Goal: Information Seeking & Learning: Learn about a topic

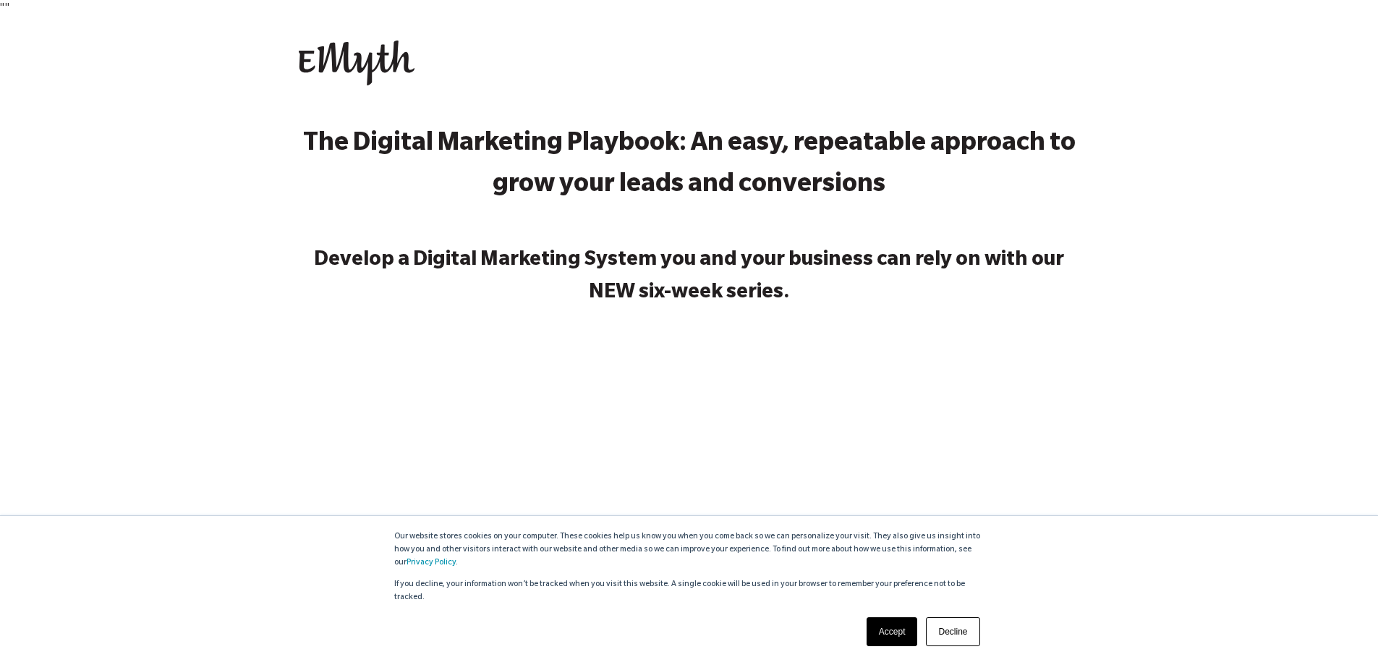
click at [892, 629] on link "Accept" at bounding box center [891, 631] width 51 height 29
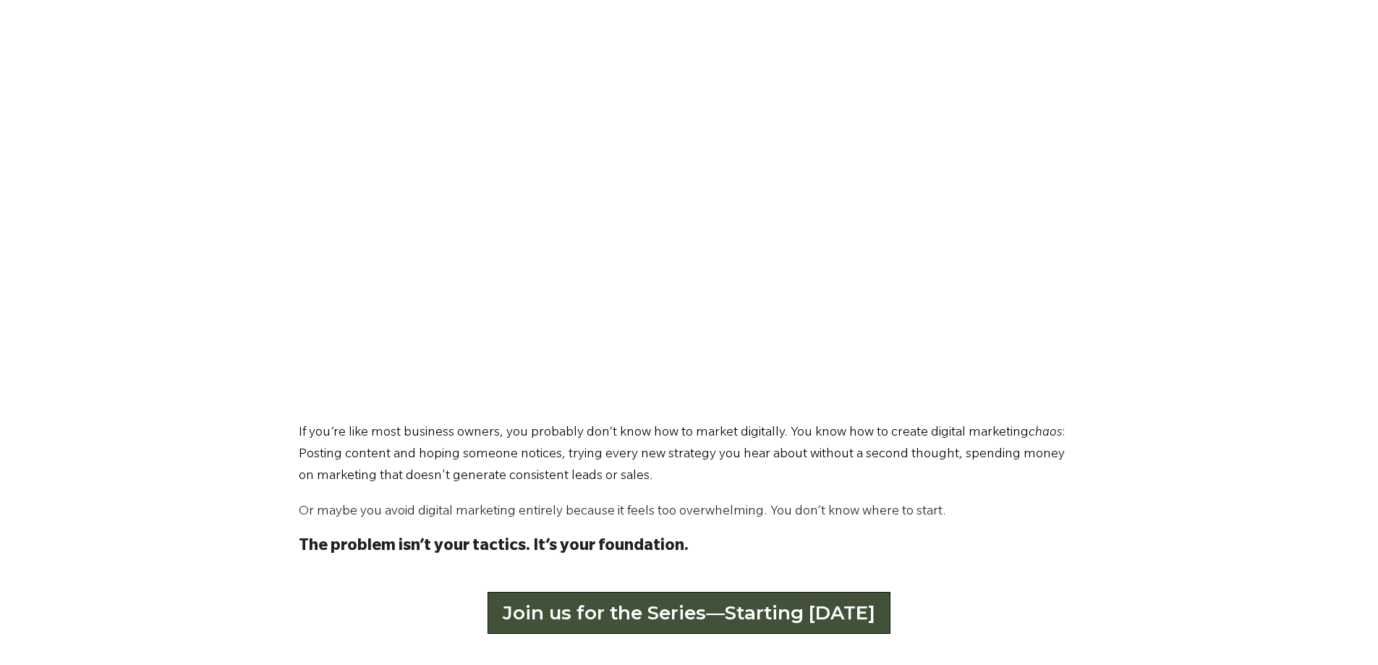
scroll to position [651, 0]
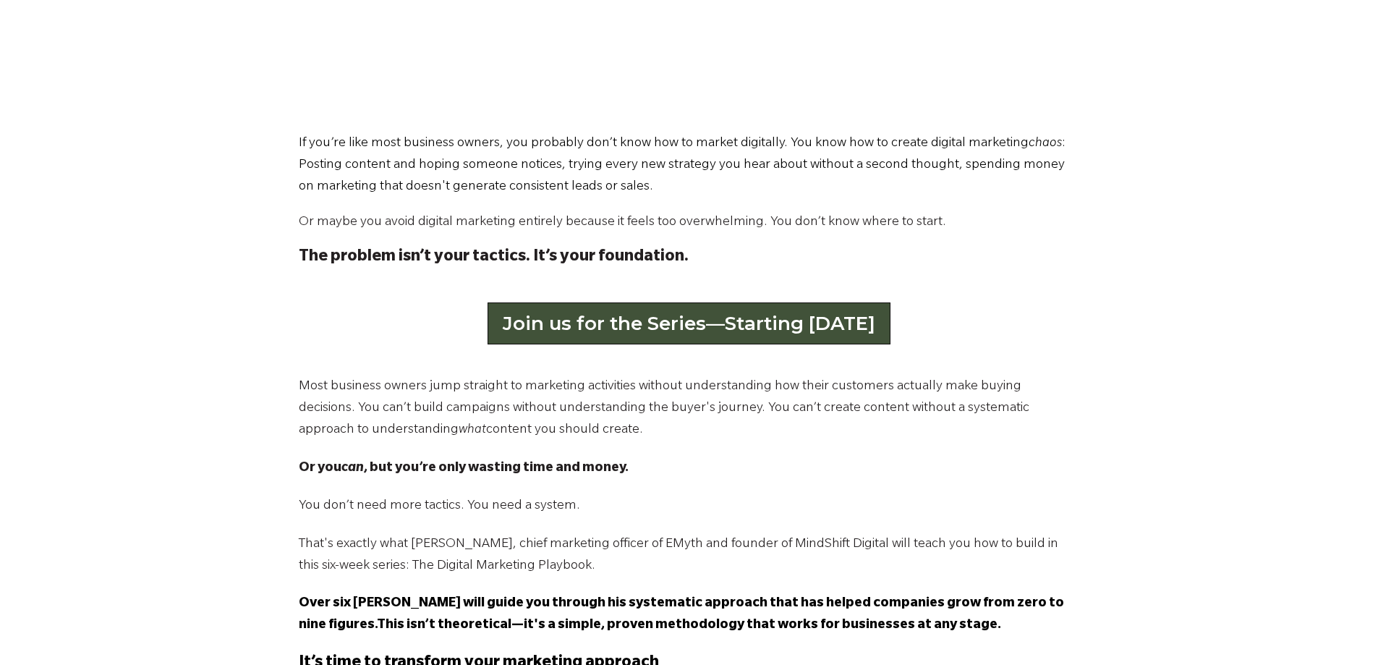
click at [712, 331] on link "Join us for the Series—Starting September 2" at bounding box center [688, 323] width 403 height 42
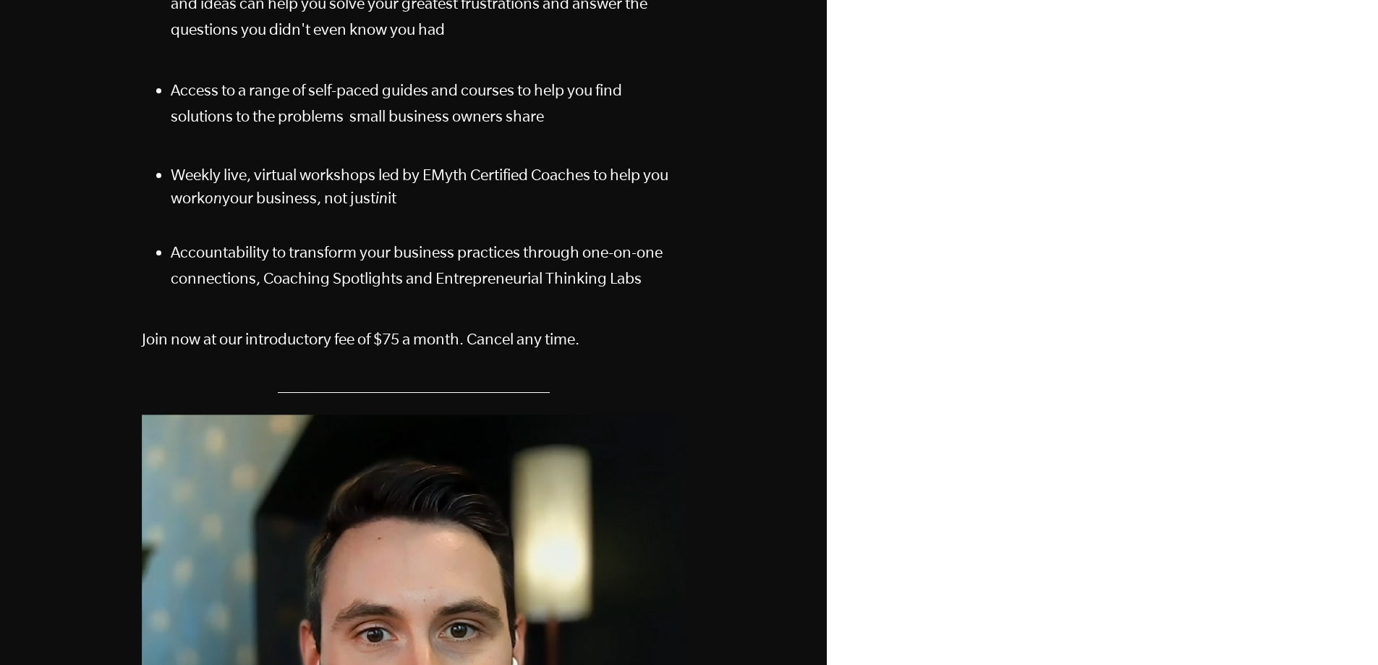
scroll to position [27, 0]
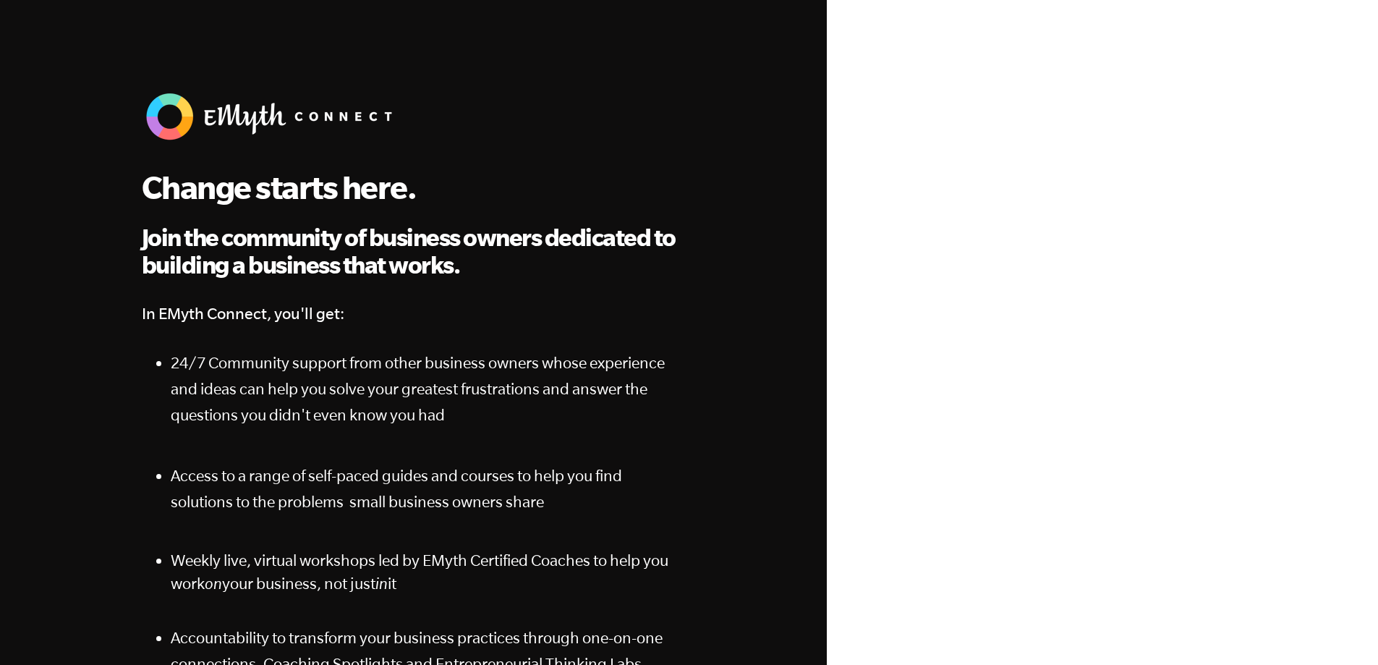
scroll to position [0, 0]
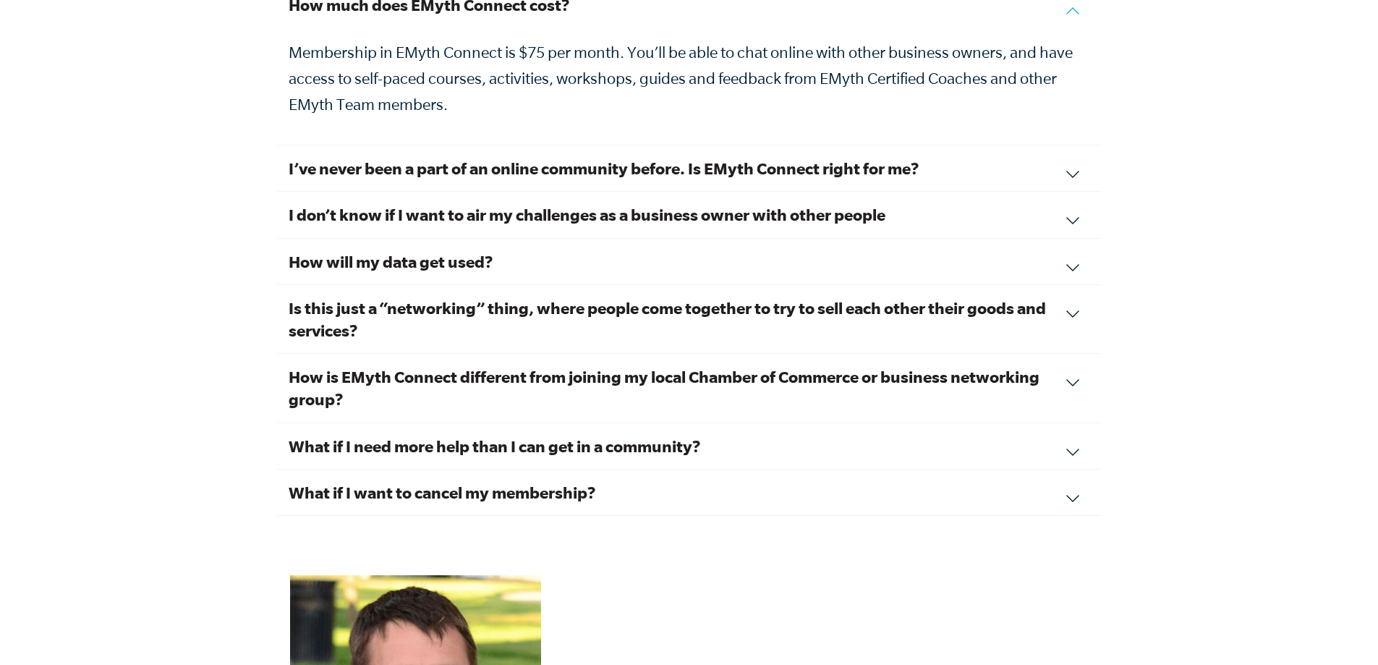
scroll to position [5040, 0]
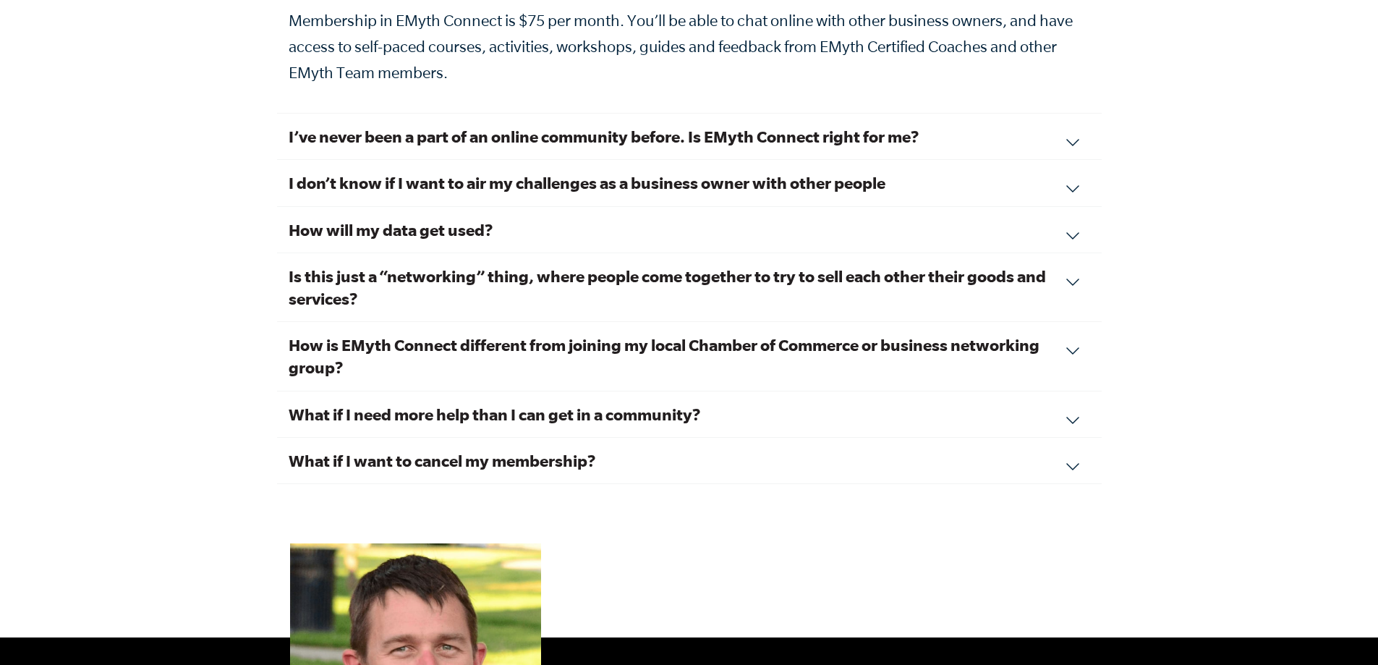
click at [1075, 263] on div "Is this just a “networking” thing, where people come together to try to sell ea…" at bounding box center [689, 287] width 824 height 69
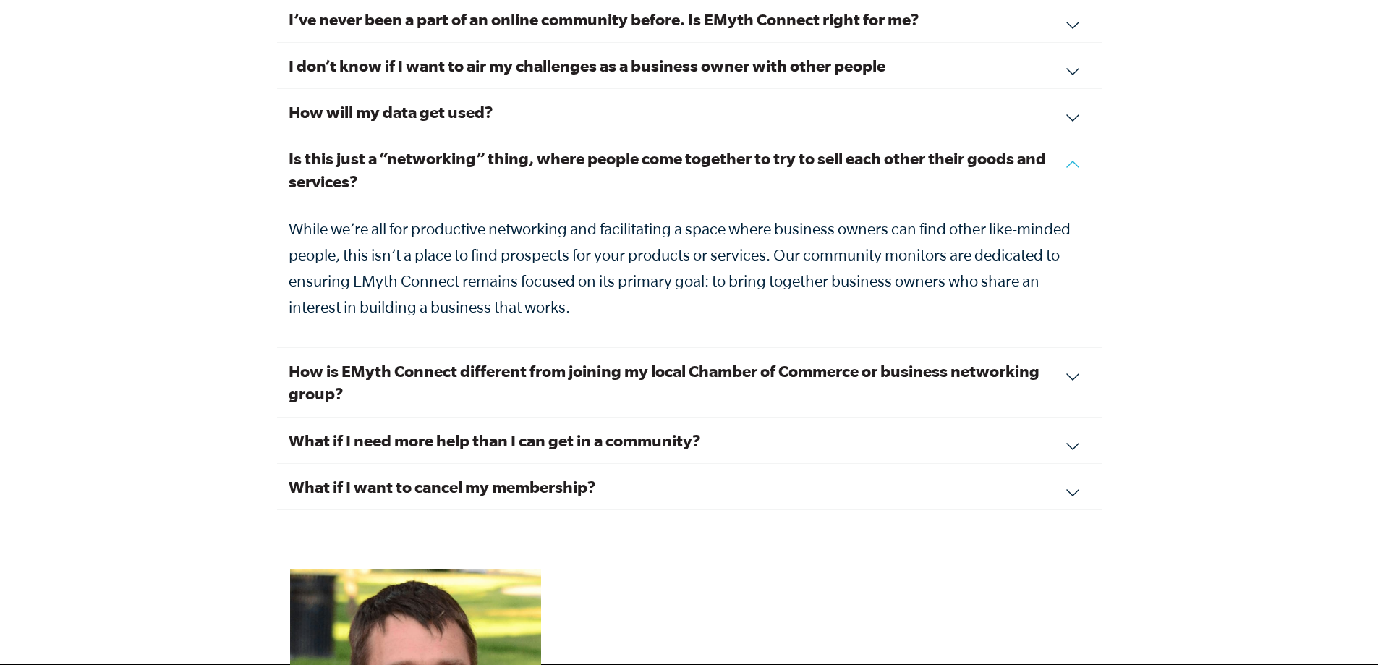
scroll to position [4895, 0]
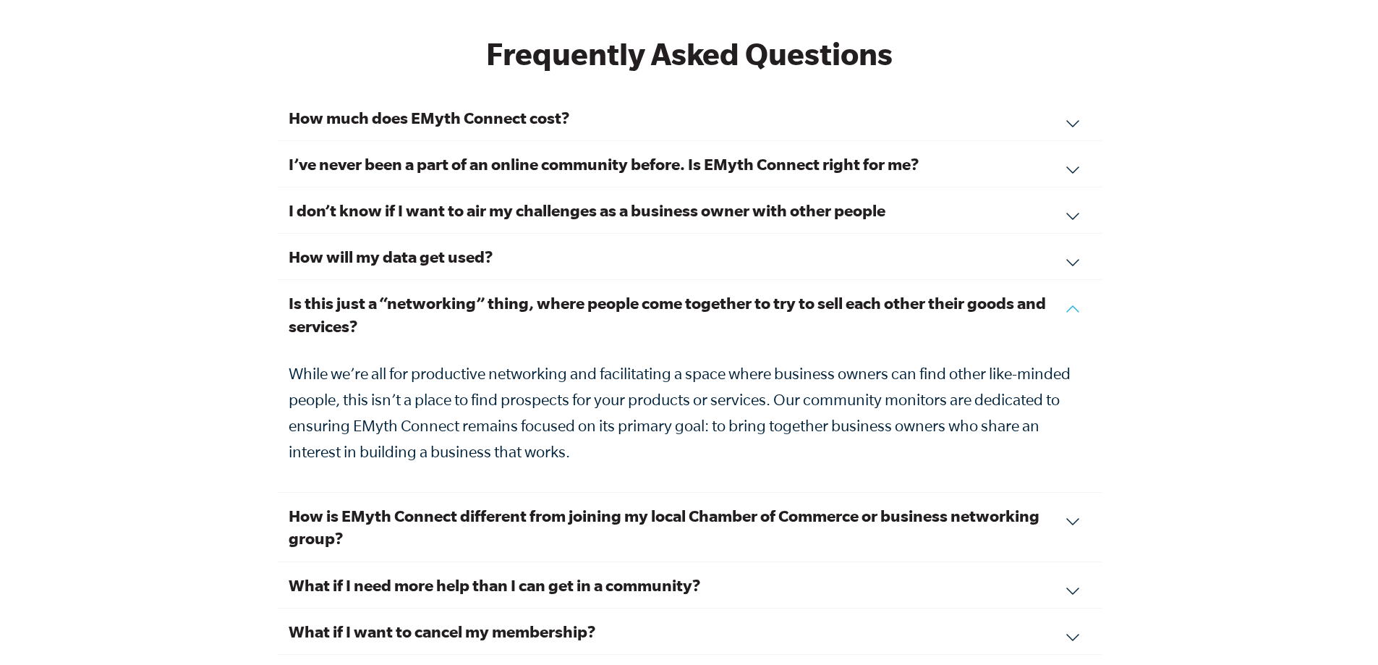
click at [1070, 101] on div "How much does EMyth Connect cost? Membership in EMyth Connect is $75 per month.…" at bounding box center [689, 118] width 824 height 46
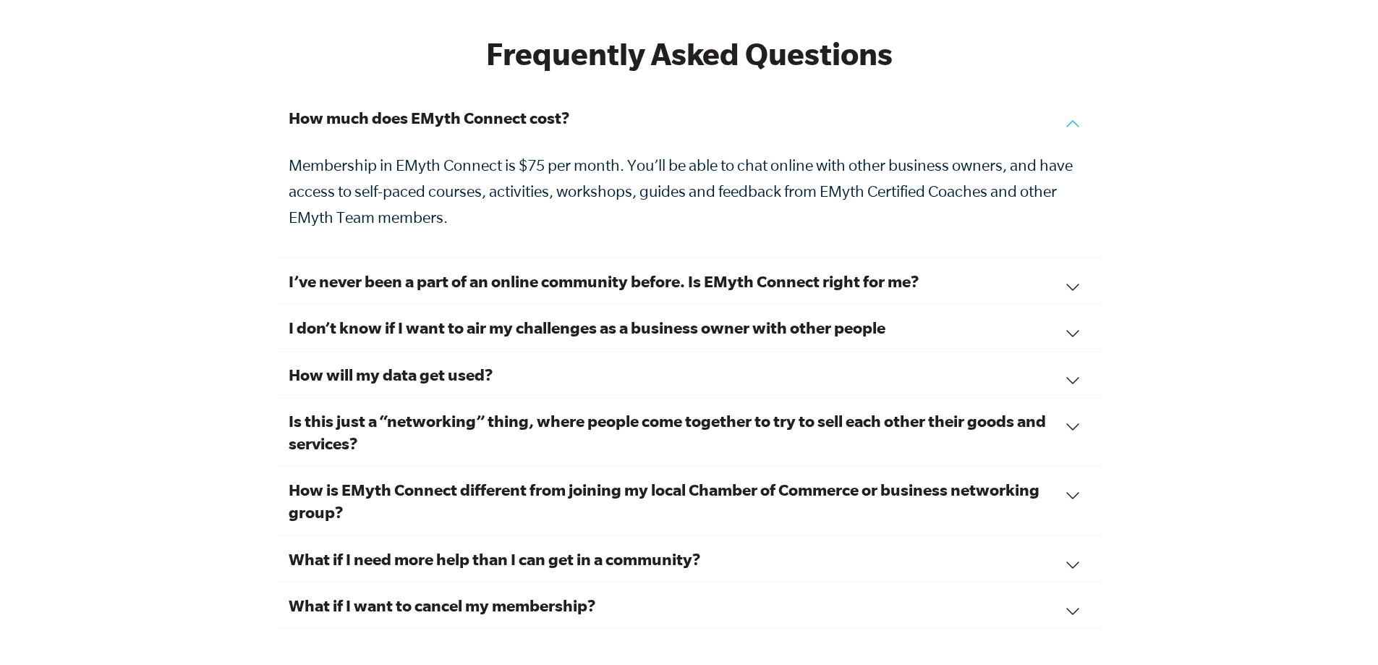
click at [1078, 261] on div "I’ve never been a part of an online community before. Is EMyth Connect right fo…" at bounding box center [689, 281] width 824 height 46
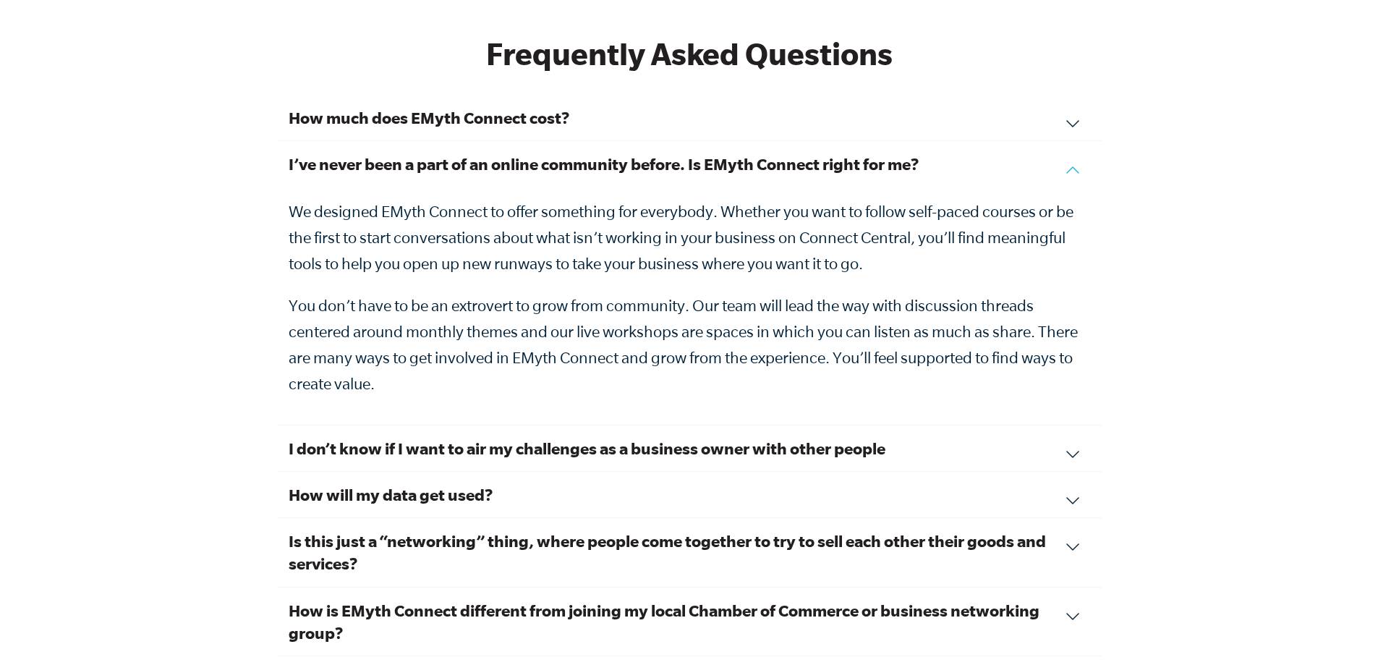
scroll to position [5185, 0]
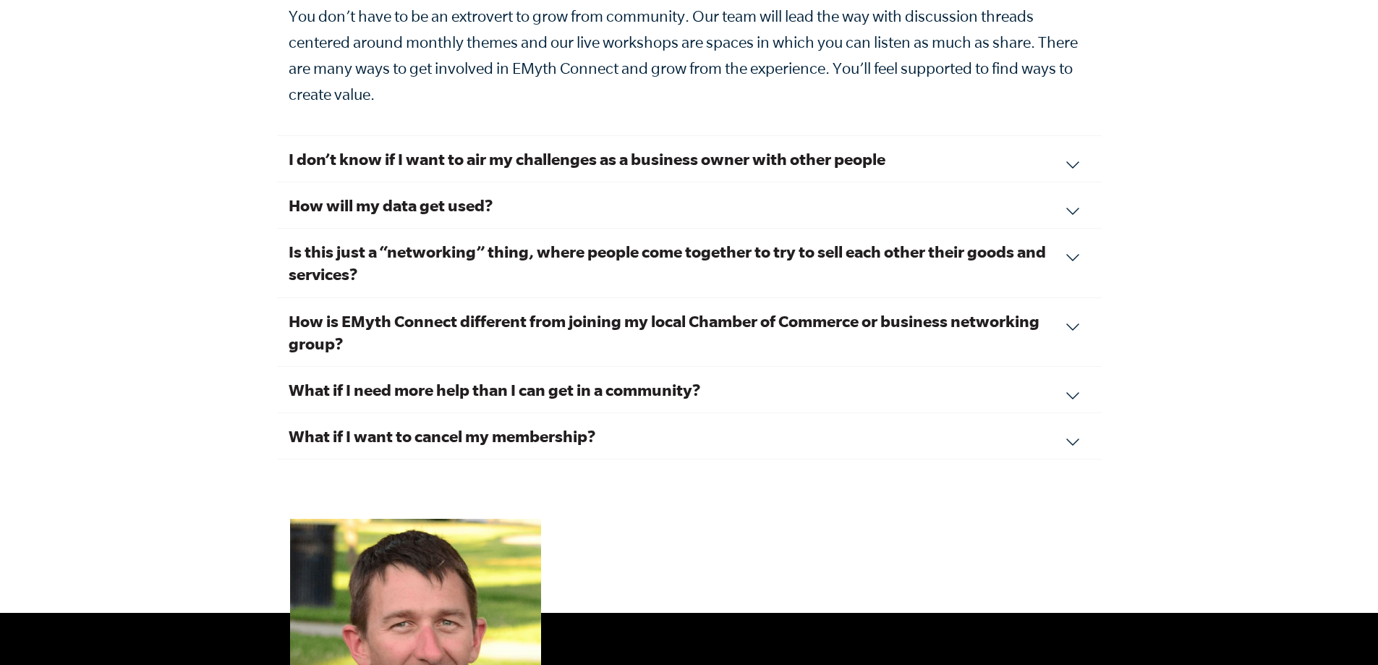
click at [1065, 149] on div "I don’t know if I want to air my challenges as a business owner with other peop…" at bounding box center [689, 159] width 824 height 46
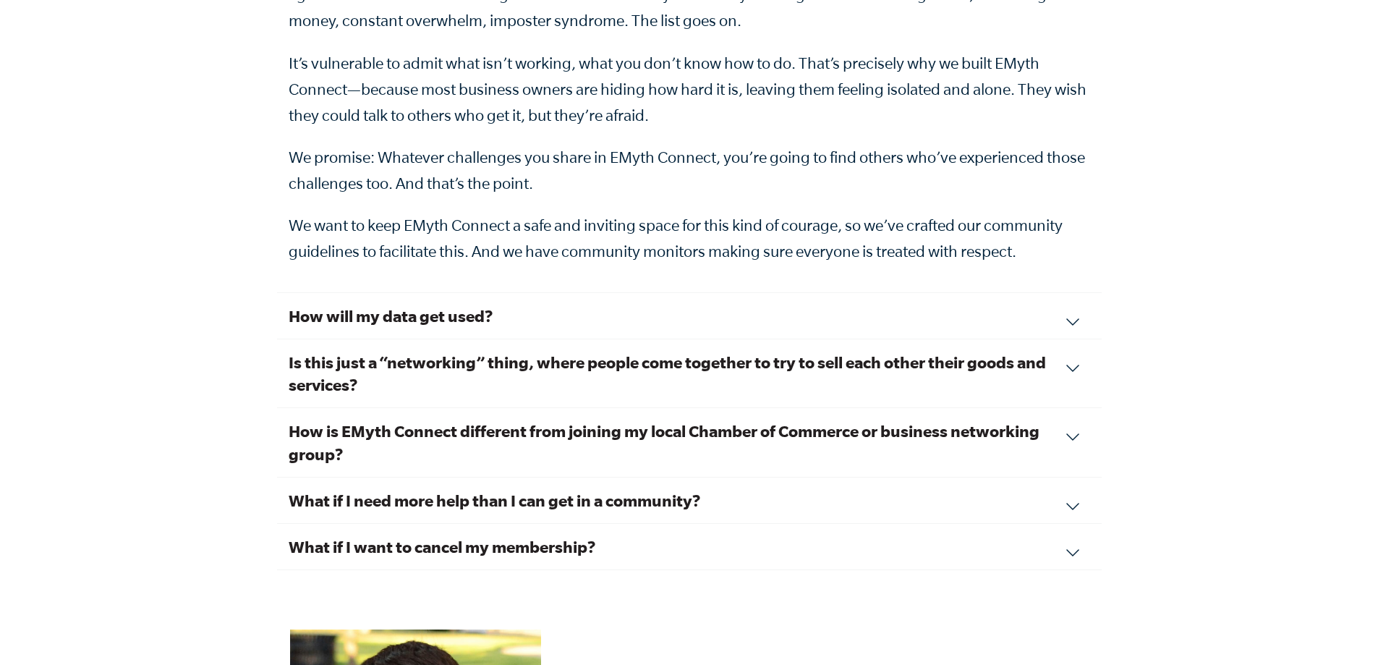
click at [1075, 532] on div "What if I want to cancel my membership? We hope you feel the value of your conn…" at bounding box center [689, 547] width 824 height 46
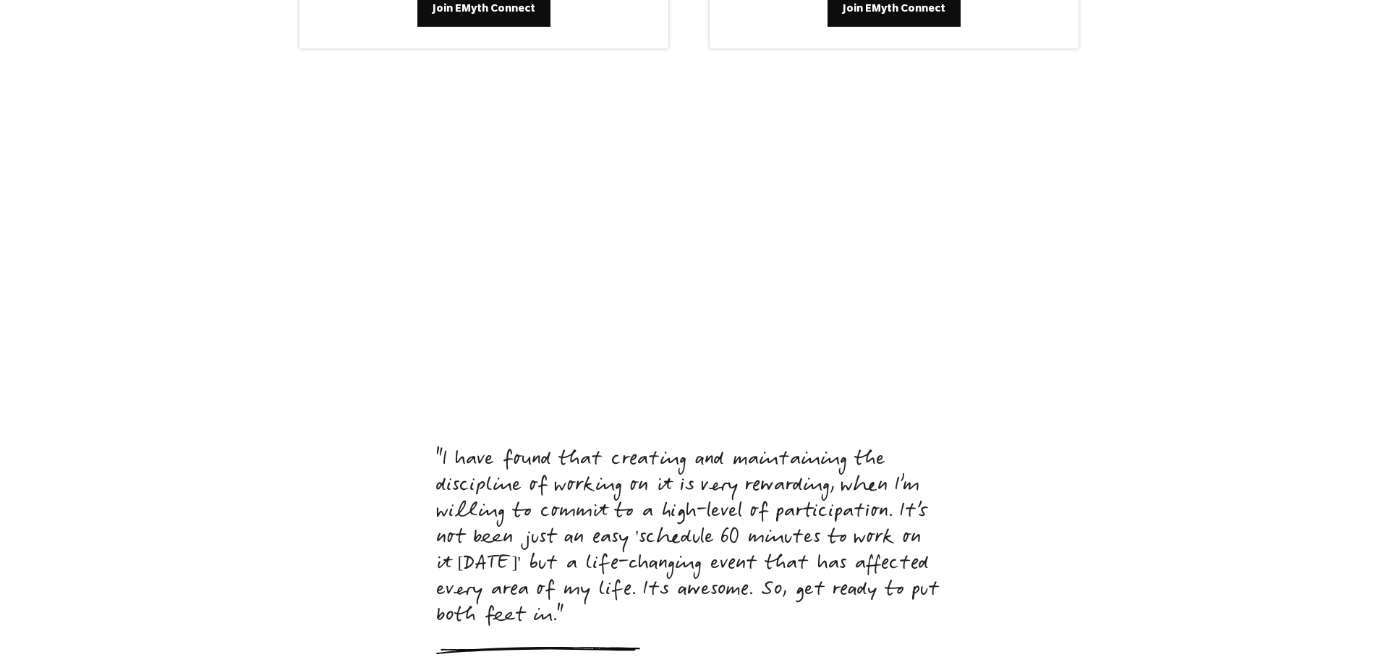
scroll to position [6195, 0]
